Goal: Information Seeking & Learning: Learn about a topic

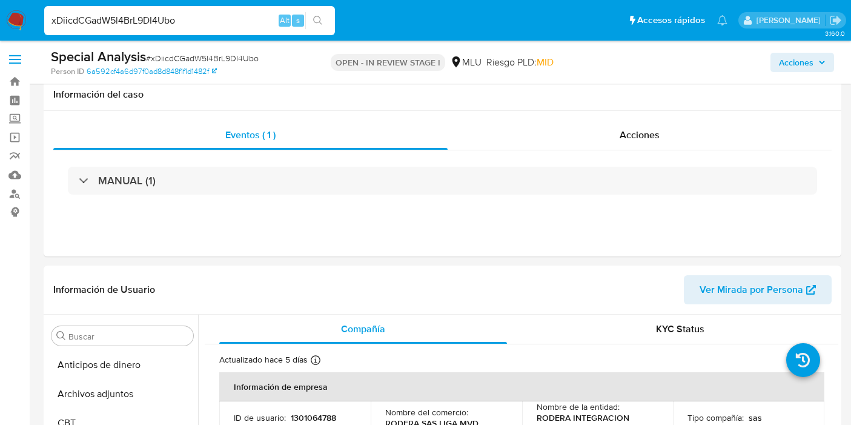
select select "10"
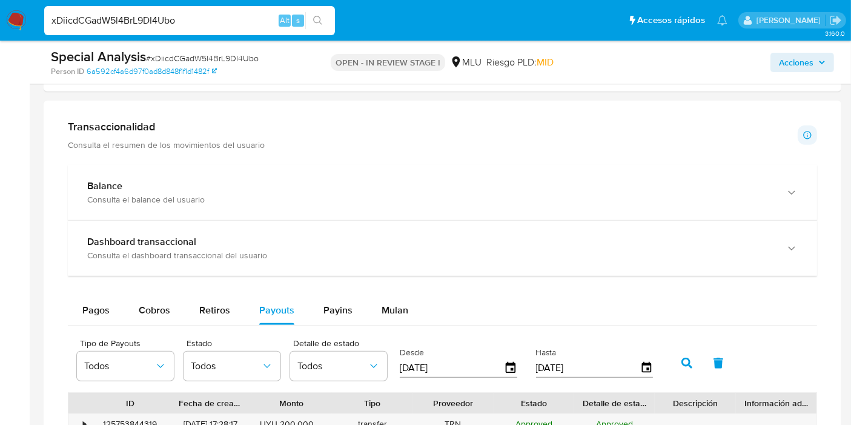
scroll to position [677, 0]
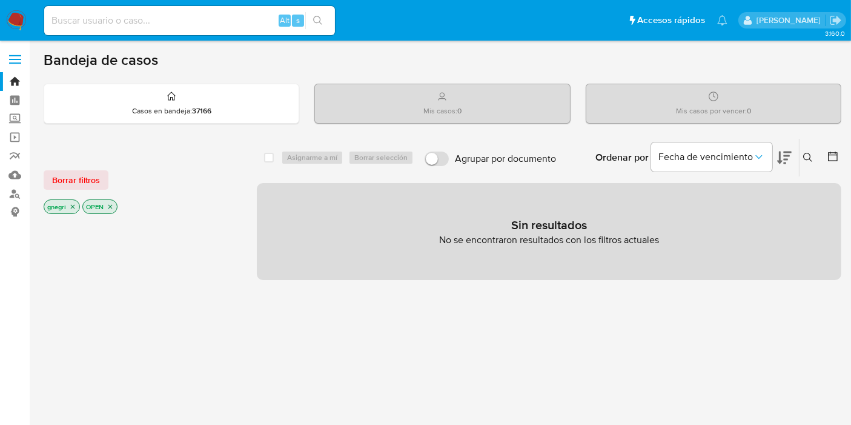
click at [157, 23] on input at bounding box center [189, 21] width 291 height 16
paste input "66110922"
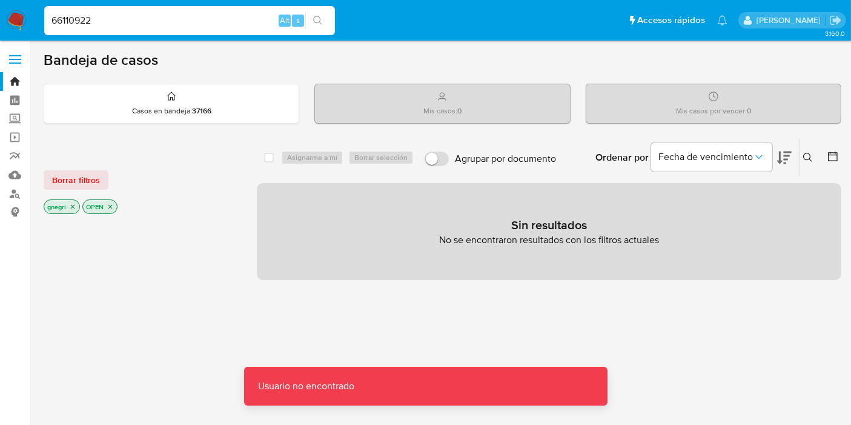
click at [119, 19] on input "66110922" at bounding box center [189, 21] width 291 height 16
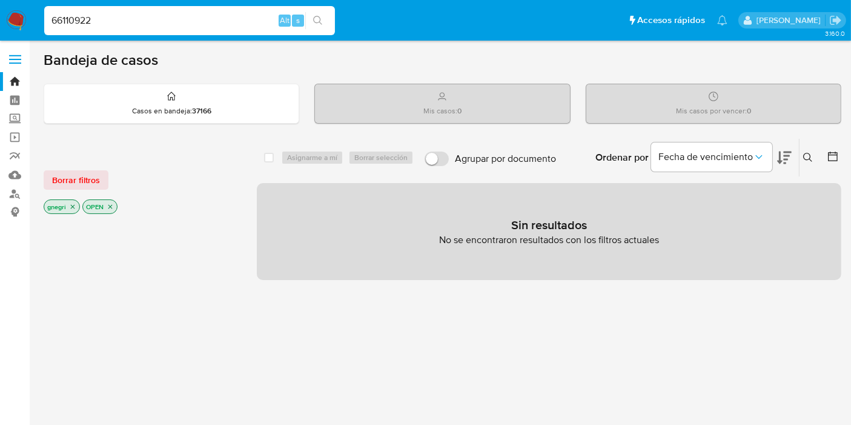
type input "66110922"
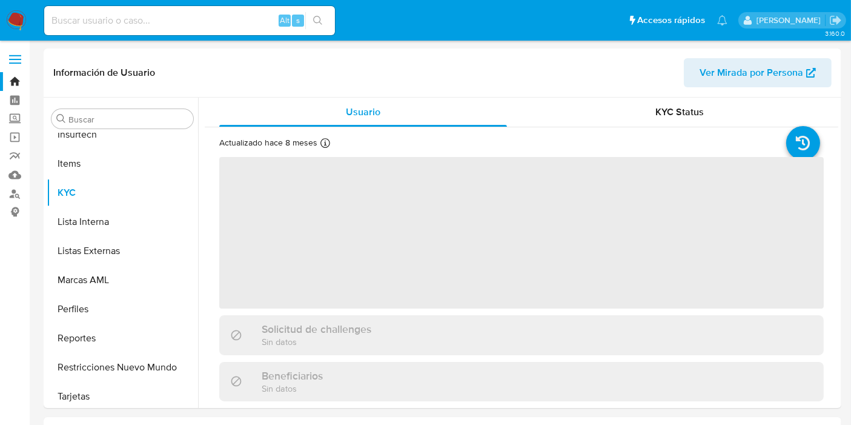
scroll to position [540, 0]
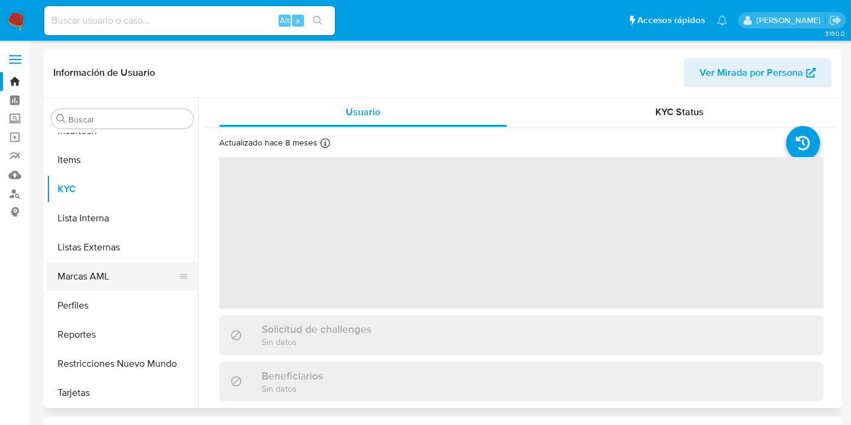
select select "10"
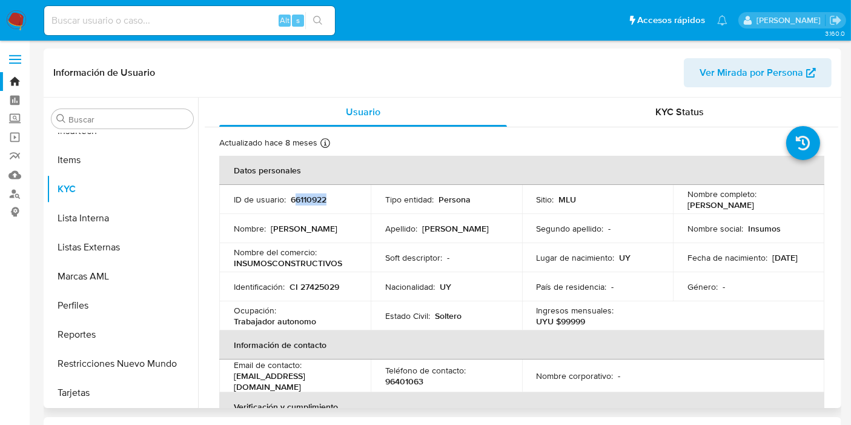
drag, startPoint x: 293, startPoint y: 202, endPoint x: 313, endPoint y: 204, distance: 20.1
click at [311, 205] on td "ID de usuario : 66110922" at bounding box center [294, 199] width 151 height 29
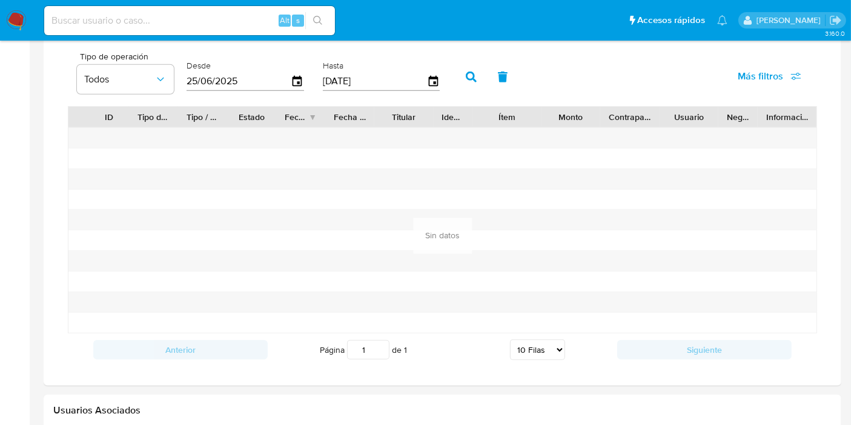
scroll to position [673, 0]
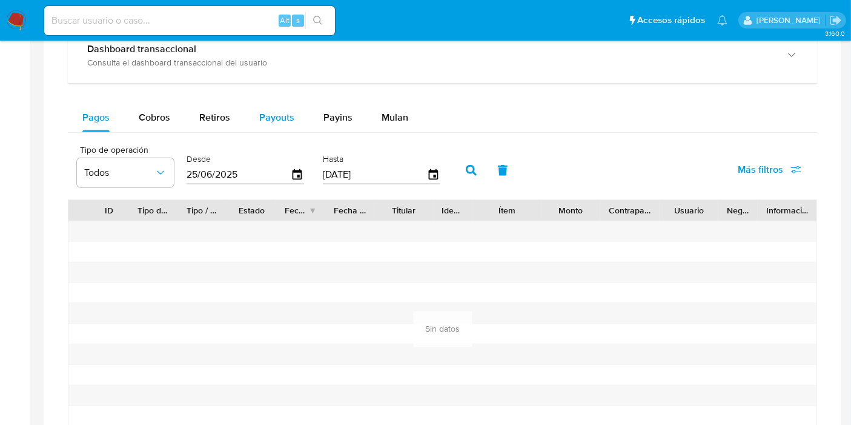
click at [263, 116] on span "Payouts" at bounding box center [276, 117] width 35 height 14
select select "10"
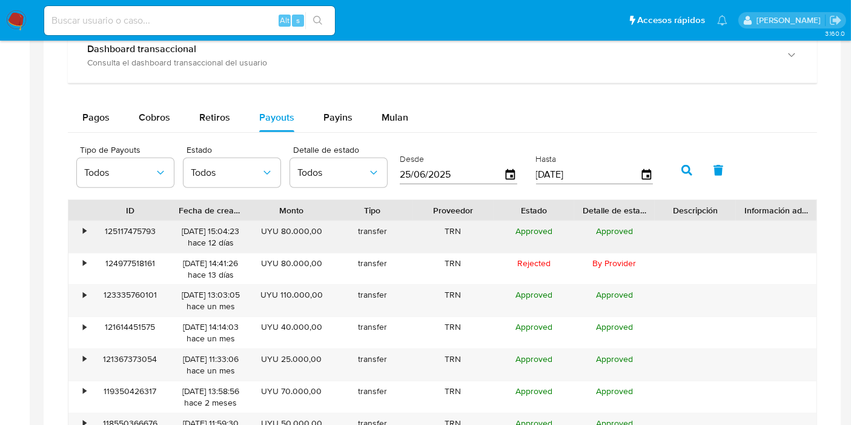
click at [85, 234] on div "•" at bounding box center [84, 231] width 3 height 12
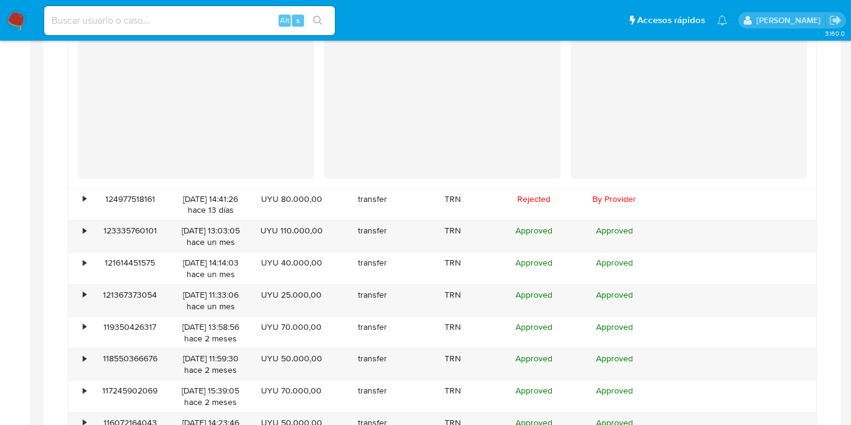
scroll to position [1009, 0]
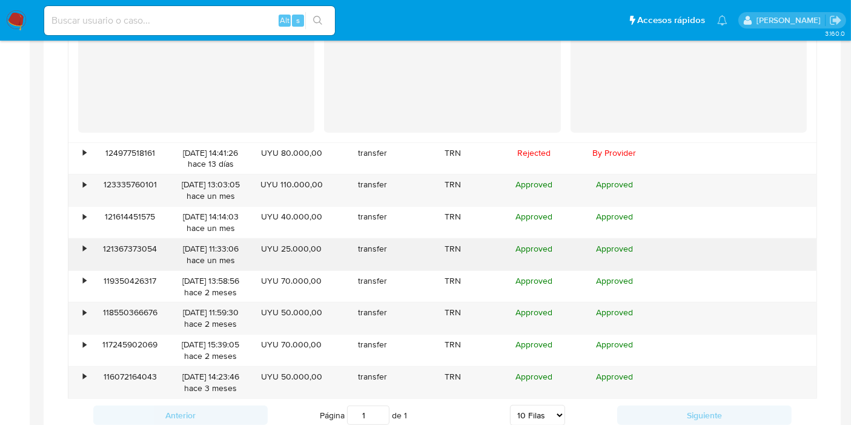
click at [88, 248] on div "•" at bounding box center [78, 254] width 21 height 31
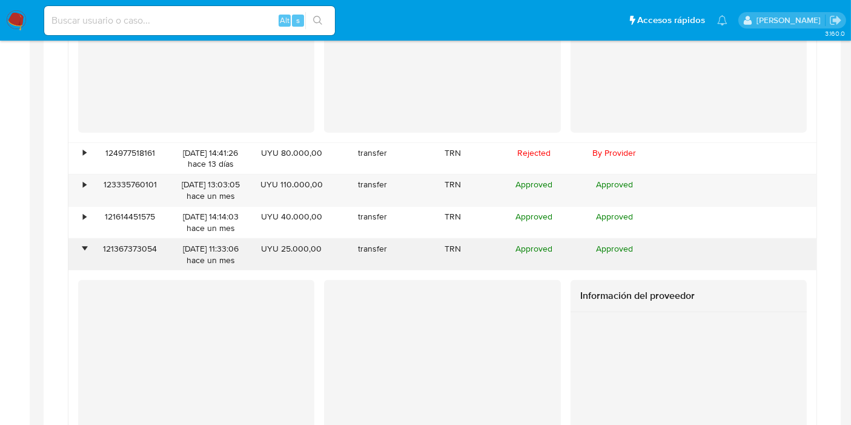
click at [88, 248] on div "•" at bounding box center [78, 254] width 21 height 31
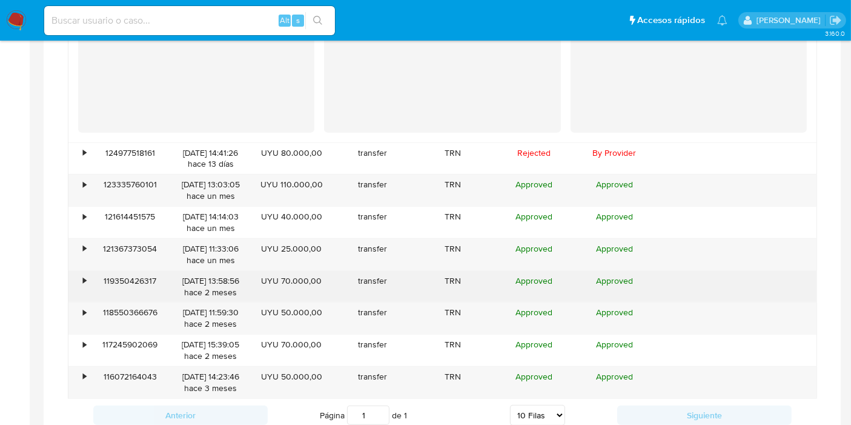
click at [83, 278] on div "•" at bounding box center [84, 281] width 3 height 12
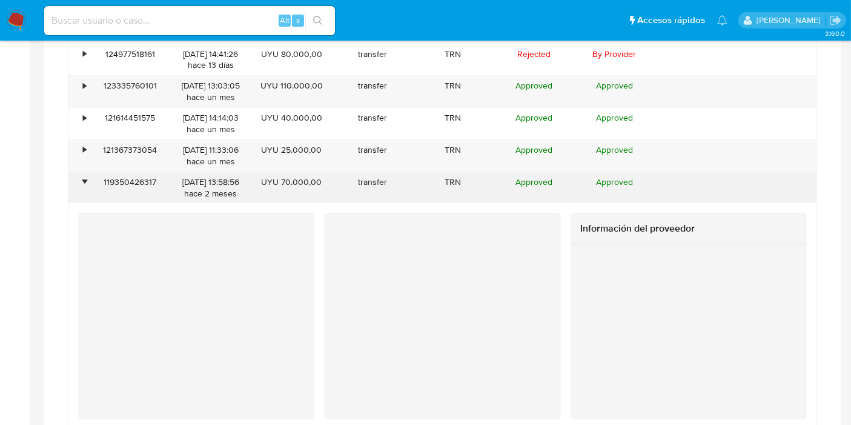
scroll to position [1144, 0]
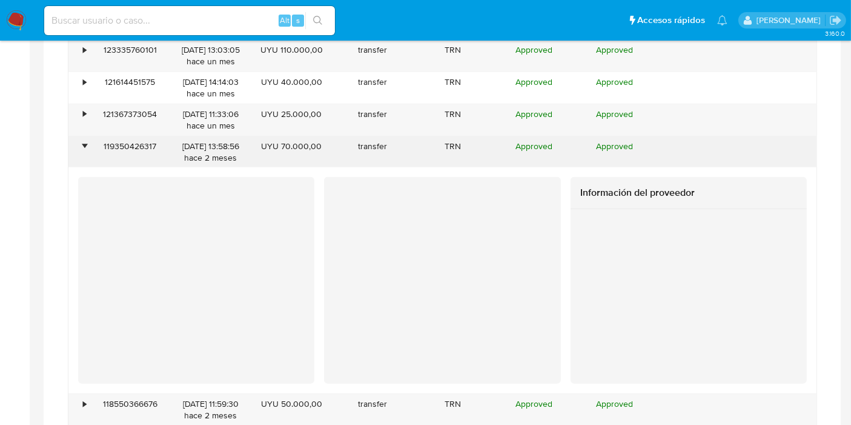
click at [87, 146] on div "•" at bounding box center [78, 151] width 21 height 31
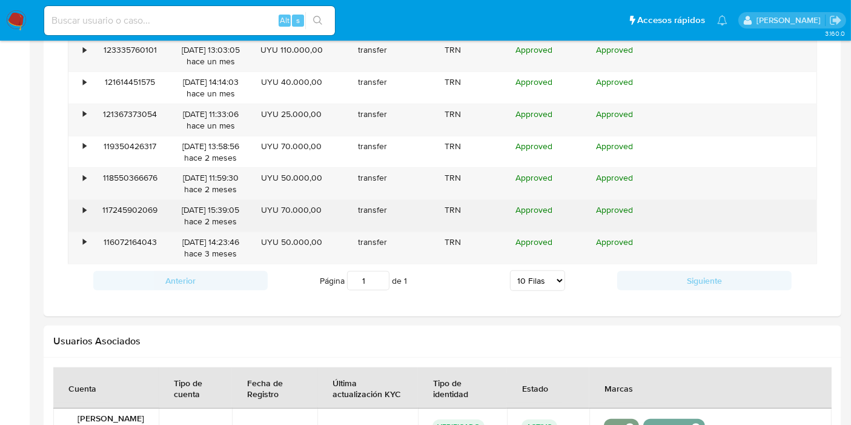
click at [71, 227] on div "•" at bounding box center [78, 215] width 21 height 31
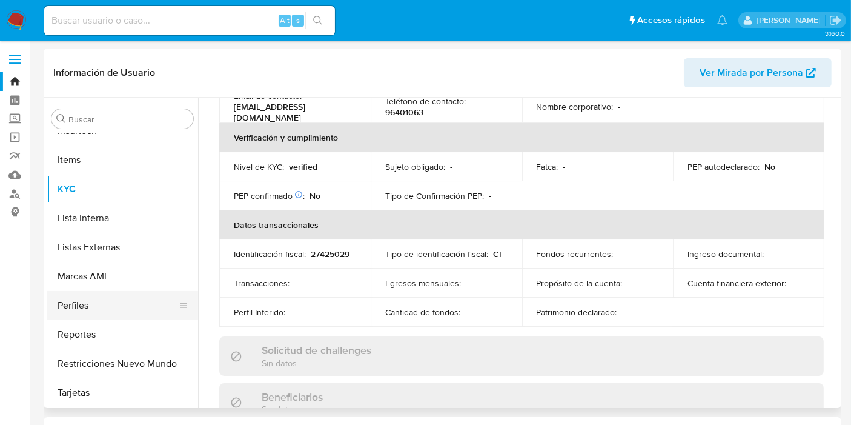
scroll to position [339, 0]
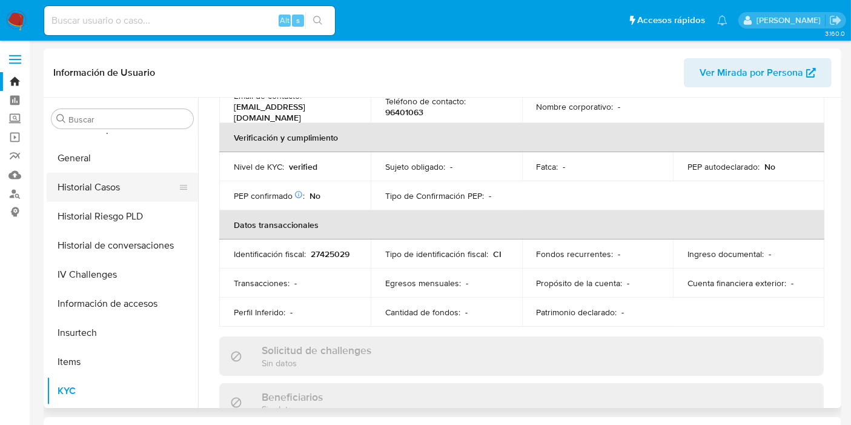
click at [102, 188] on button "Historial Casos" at bounding box center [118, 187] width 142 height 29
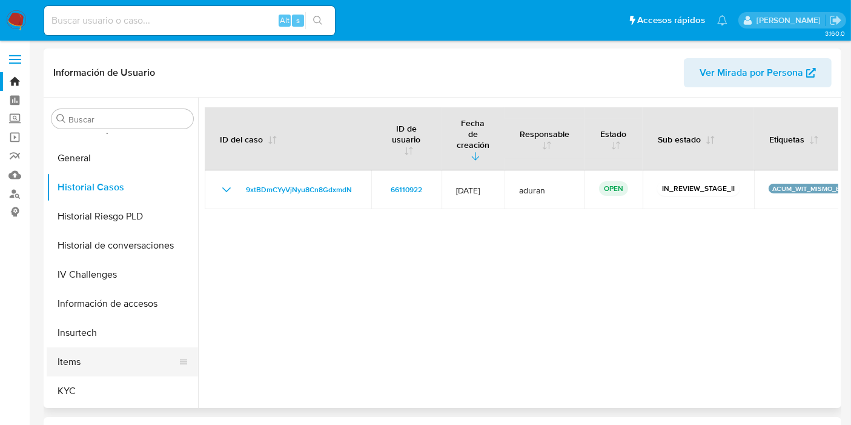
click at [97, 374] on button "Items" at bounding box center [118, 361] width 142 height 29
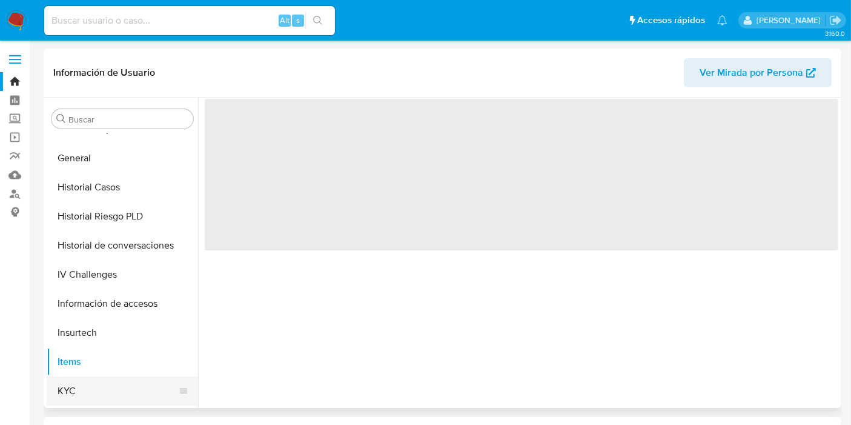
click at [97, 382] on button "KYC" at bounding box center [118, 390] width 142 height 29
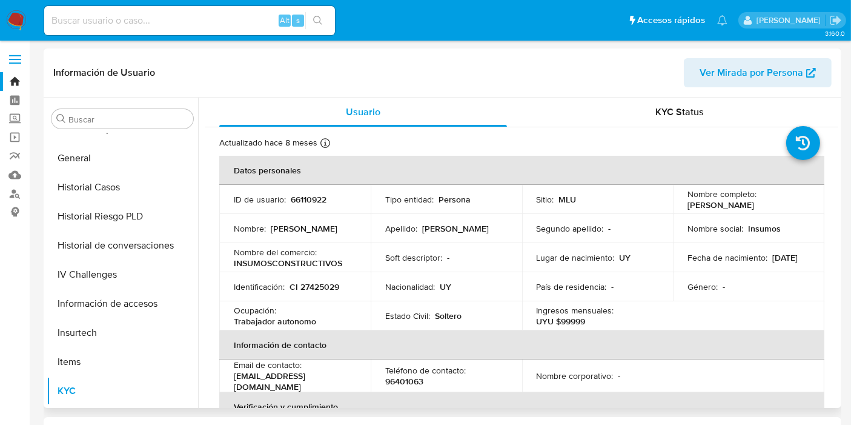
click at [300, 196] on p "66110922" at bounding box center [309, 199] width 36 height 11
copy p "66110922"
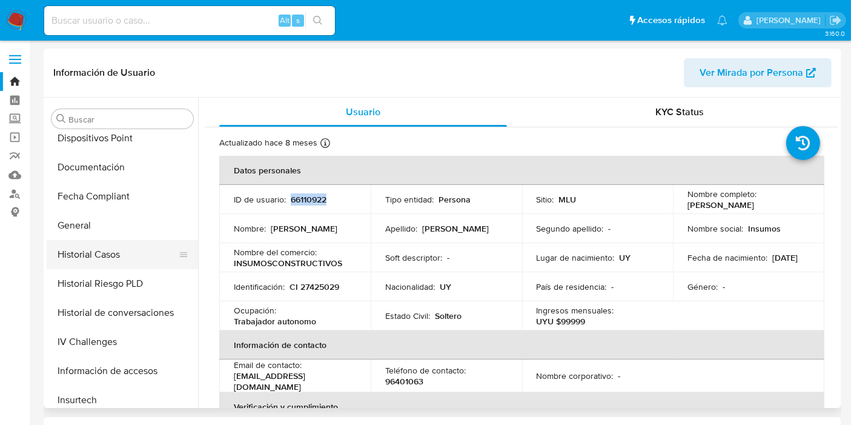
click at [104, 249] on button "Historial Casos" at bounding box center [118, 254] width 142 height 29
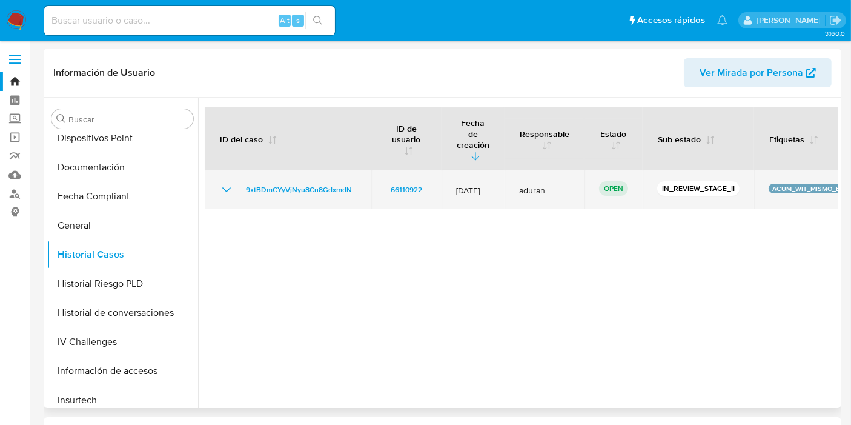
click at [227, 187] on icon "Mostrar/Ocultar" at bounding box center [226, 189] width 8 height 5
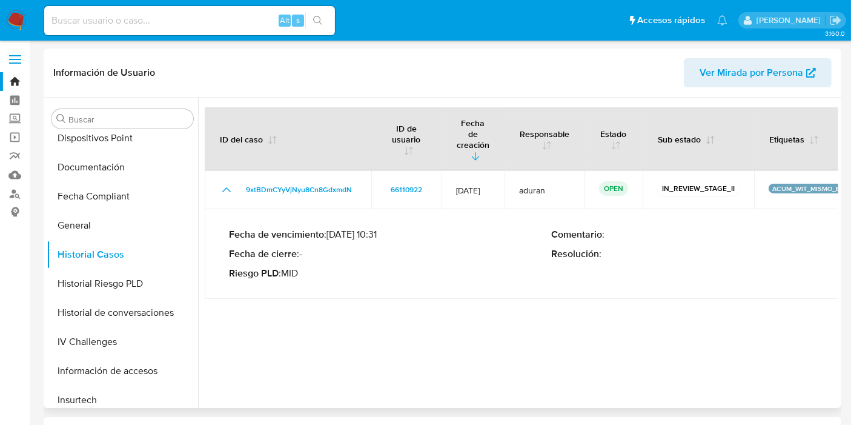
drag, startPoint x: 247, startPoint y: 227, endPoint x: 414, endPoint y: 224, distance: 166.6
click at [414, 228] on p "Fecha de vencimiento : 25/09/2025 10:31" at bounding box center [390, 234] width 322 height 12
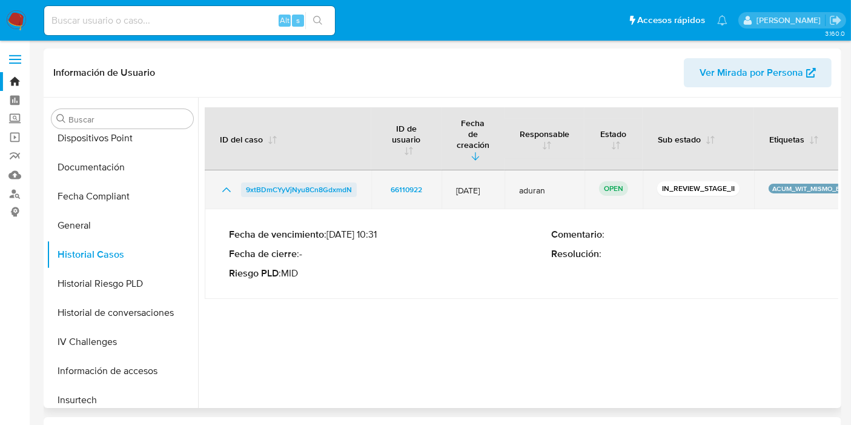
click at [333, 182] on span "9xtBDmCYyVjNyu8Cn8GdxmdN" at bounding box center [299, 189] width 106 height 15
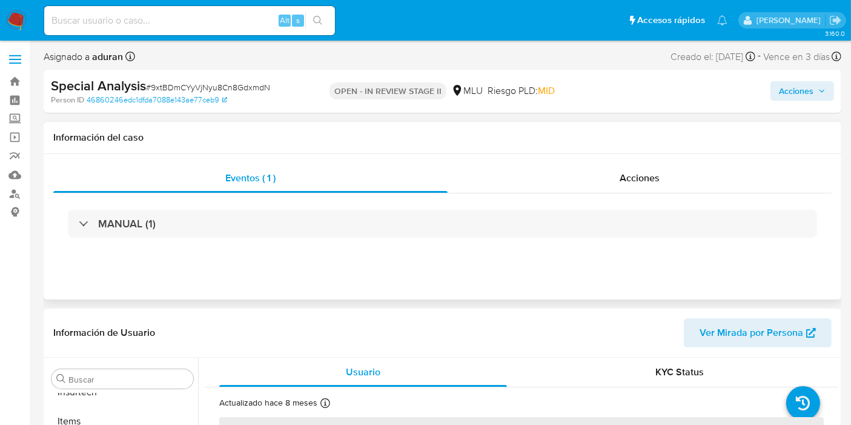
scroll to position [540, 0]
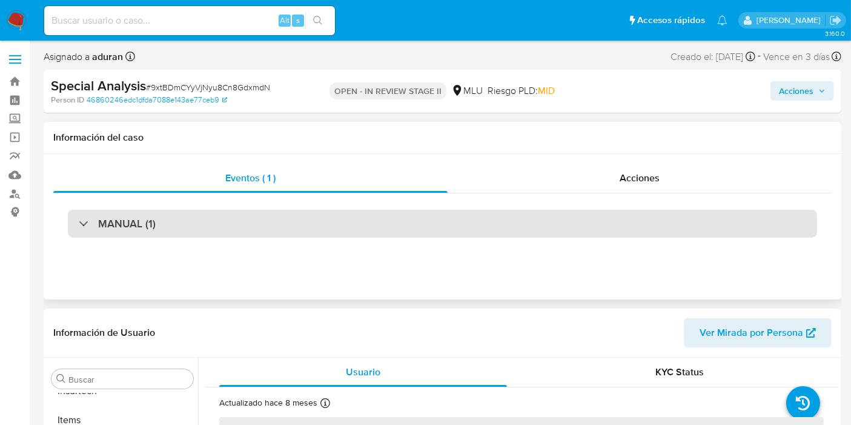
click at [416, 225] on div "MANUAL (1)" at bounding box center [442, 224] width 749 height 28
select select "10"
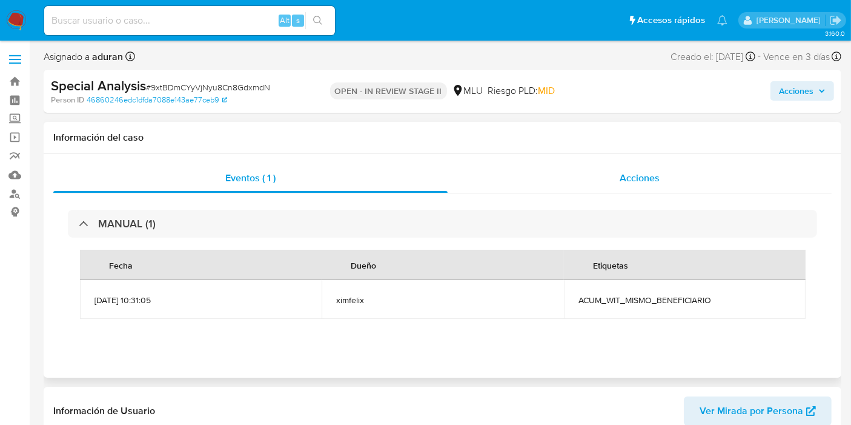
click at [651, 176] on span "Acciones" at bounding box center [640, 178] width 40 height 14
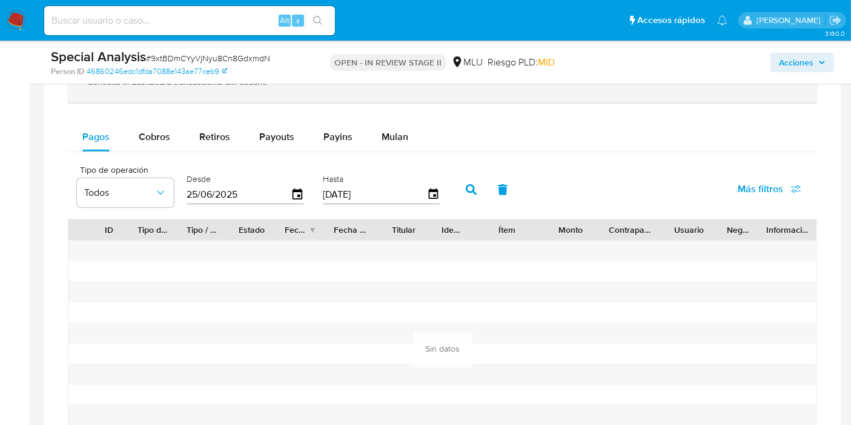
scroll to position [807, 0]
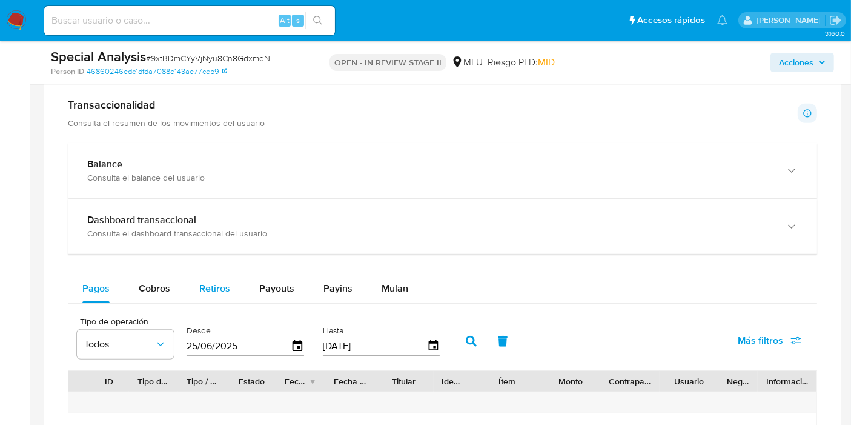
click at [222, 277] on div "Retiros" at bounding box center [214, 288] width 31 height 29
select select "10"
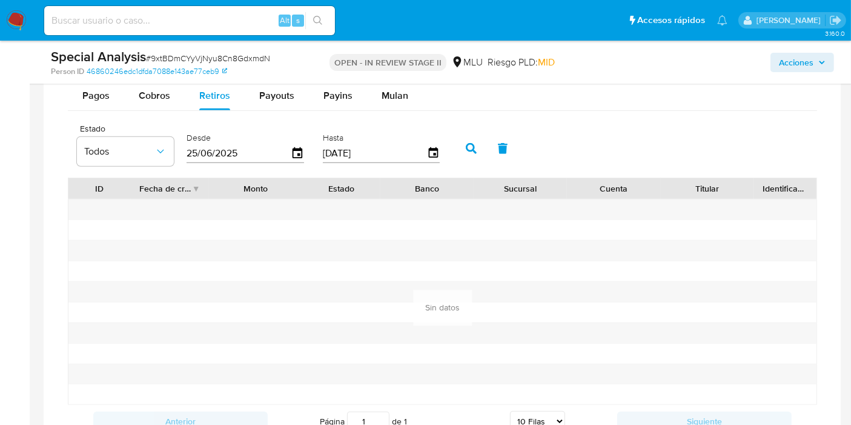
scroll to position [942, 0]
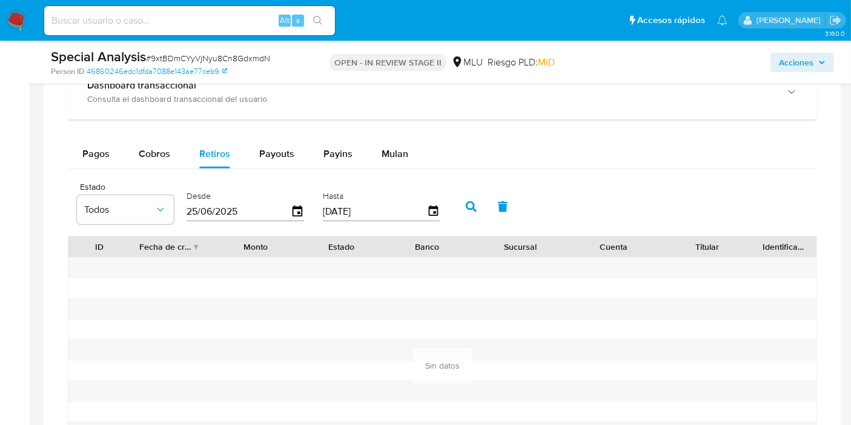
click at [221, 203] on input "25/06/2025" at bounding box center [239, 211] width 104 height 19
type input "0_/__/____"
type input "01/10/2023"
